Goal: Find specific fact: Find specific fact

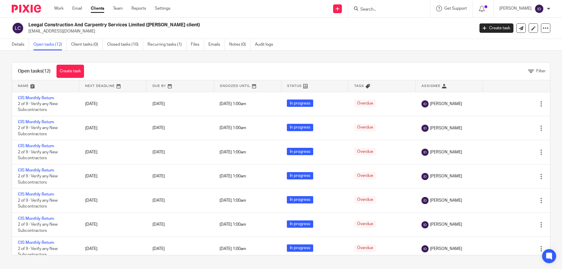
click at [393, 8] on input "Search" at bounding box center [386, 9] width 53 height 5
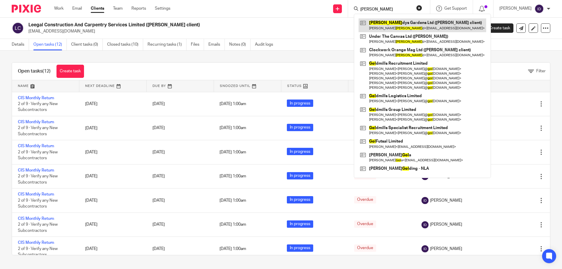
type input "goul"
click at [402, 23] on link at bounding box center [423, 24] width 128 height 13
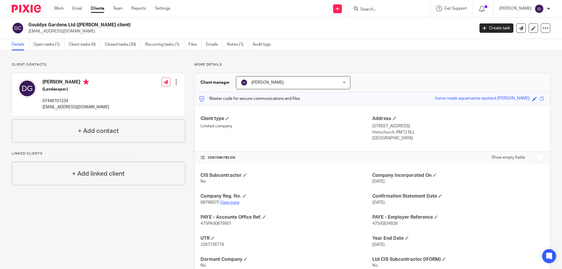
click at [223, 202] on link "View more" at bounding box center [229, 203] width 19 height 4
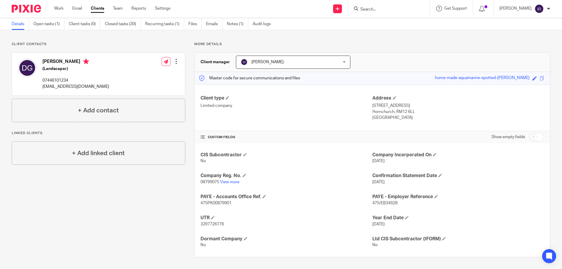
click at [219, 225] on span "3297726776" at bounding box center [212, 224] width 23 height 4
click at [218, 225] on span "3297726776" at bounding box center [212, 224] width 23 height 4
copy span "3297726776"
drag, startPoint x: 369, startPoint y: 202, endPoint x: 405, endPoint y: 209, distance: 37.2
click at [409, 210] on div "CIS Subcontractor No Company Incorporated On [DATE] Company Reg. No. 08799075 V…" at bounding box center [373, 200] width 356 height 114
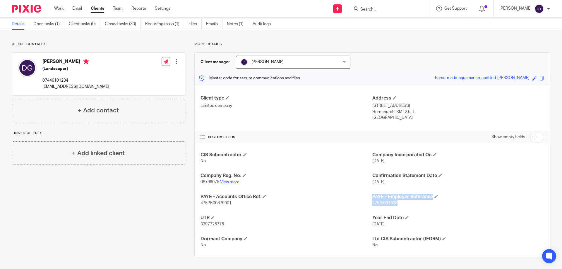
click at [390, 205] on span "475/EB34928" at bounding box center [385, 203] width 25 height 4
drag, startPoint x: 370, startPoint y: 203, endPoint x: 396, endPoint y: 204, distance: 25.5
click at [396, 204] on p "475/EB34928" at bounding box center [459, 203] width 172 height 6
copy span "475/EB34928"
